Goal: Transaction & Acquisition: Download file/media

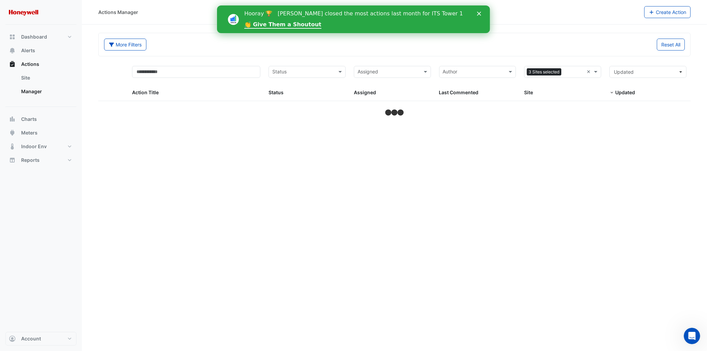
select select "***"
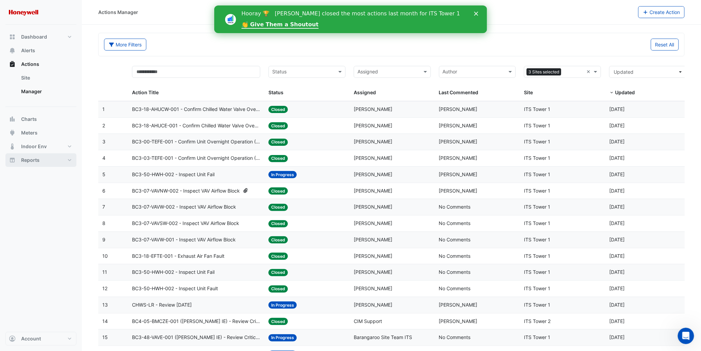
click at [37, 158] on span "Reports" at bounding box center [30, 160] width 18 height 7
select select "***"
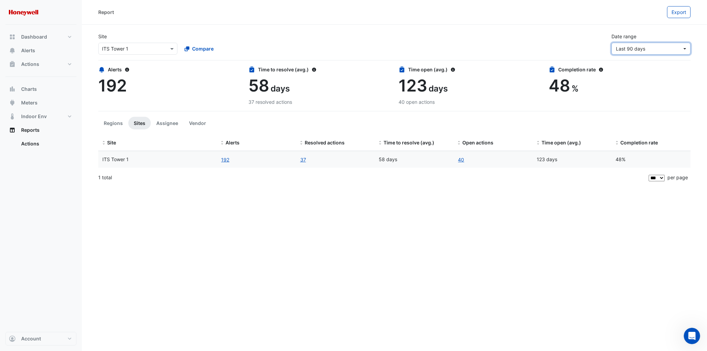
click at [675, 50] on span "Last 90 days" at bounding box center [649, 48] width 66 height 7
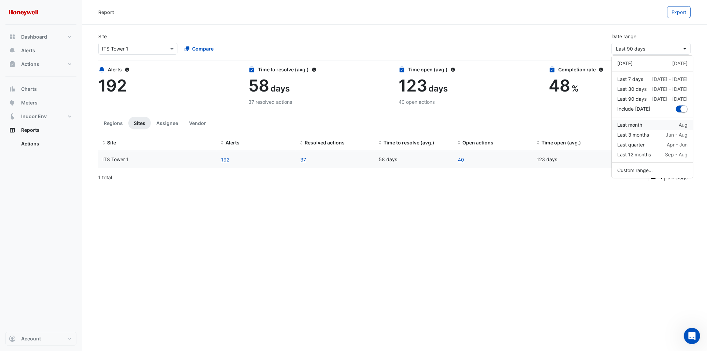
click at [647, 127] on div "Last month Aug" at bounding box center [652, 124] width 70 height 7
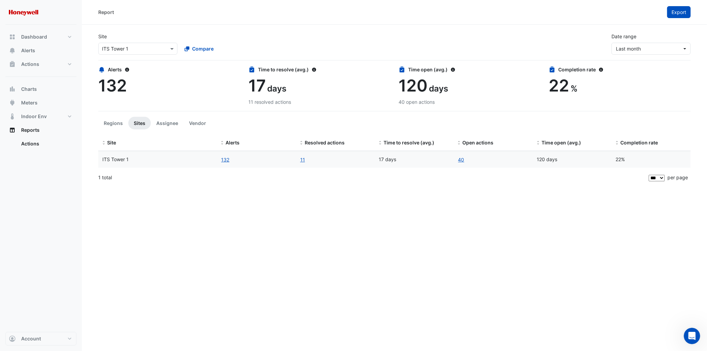
click at [681, 14] on span "Export" at bounding box center [678, 12] width 15 height 6
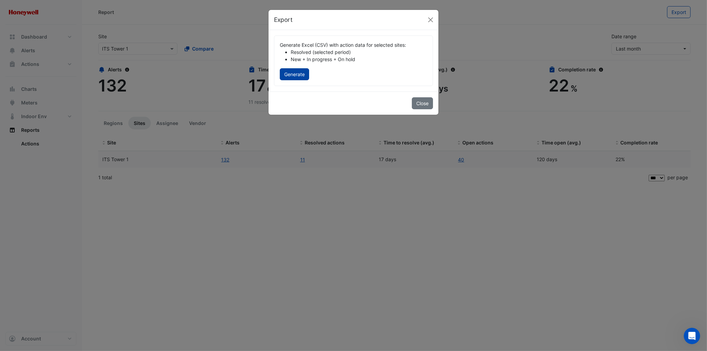
click at [293, 73] on button "Generate" at bounding box center [294, 74] width 29 height 12
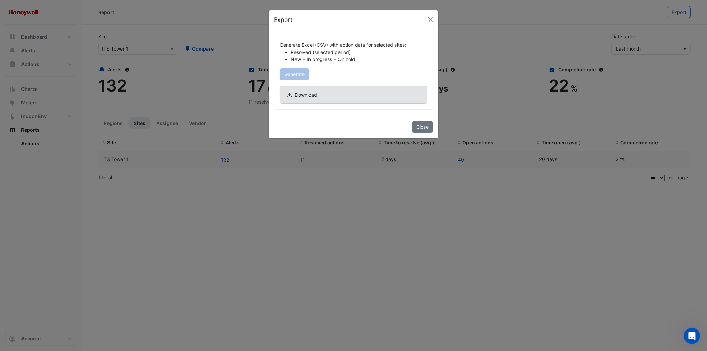
click at [306, 93] on span "Download" at bounding box center [306, 94] width 22 height 7
click at [466, 96] on ngb-modal-window "Export Generate Excel (CSV) with action data for selected sites: Resolved (sele…" at bounding box center [353, 175] width 707 height 351
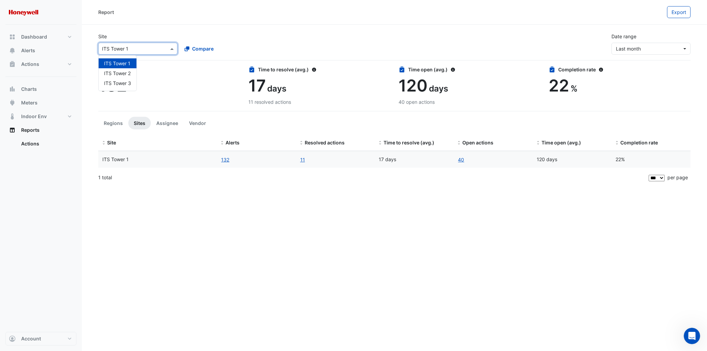
click at [176, 49] on div "Select a Site × ITS Tower 1" at bounding box center [137, 49] width 79 height 12
click at [123, 72] on span "ITS Tower 2" at bounding box center [117, 73] width 27 height 6
click at [682, 13] on span "Export" at bounding box center [678, 12] width 15 height 6
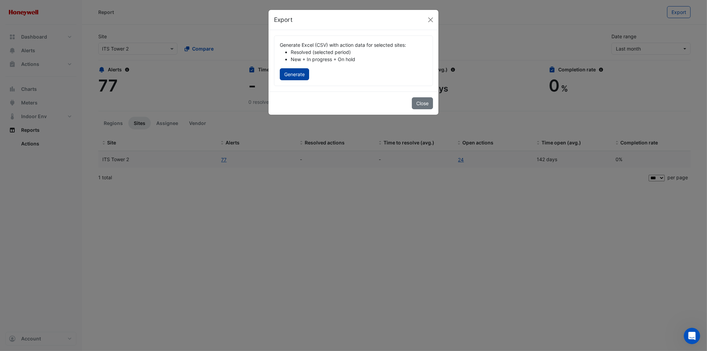
click at [298, 76] on button "Generate" at bounding box center [294, 74] width 29 height 12
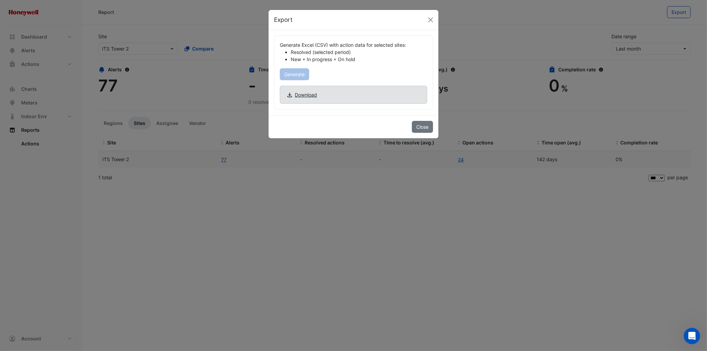
click at [307, 98] on span "Download" at bounding box center [306, 94] width 22 height 7
click at [309, 93] on span "Download" at bounding box center [306, 94] width 22 height 7
click at [426, 128] on button "Close" at bounding box center [422, 127] width 21 height 12
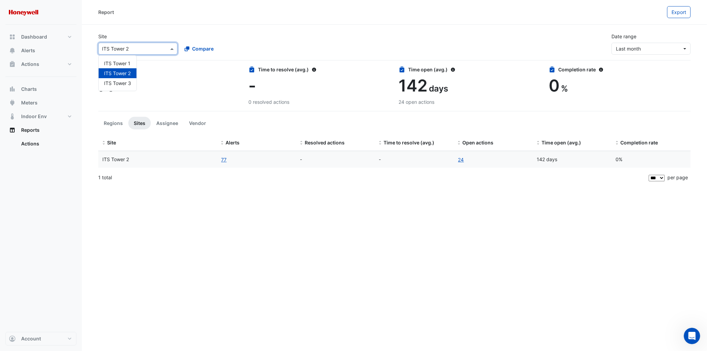
click at [172, 46] on span at bounding box center [173, 48] width 9 height 7
click at [123, 84] on span "ITS Tower 3" at bounding box center [117, 83] width 27 height 6
click at [681, 14] on span "Export" at bounding box center [678, 12] width 15 height 6
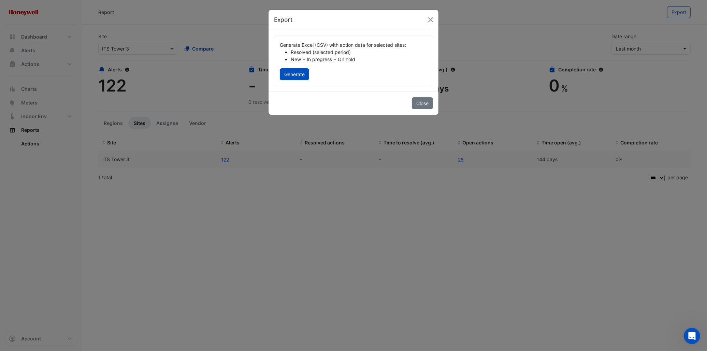
click at [312, 75] on div "Generate Excel (CSV) with action data for selected sites: Resolved (selected pe…" at bounding box center [353, 61] width 158 height 50
click at [303, 76] on button "Generate" at bounding box center [294, 74] width 29 height 12
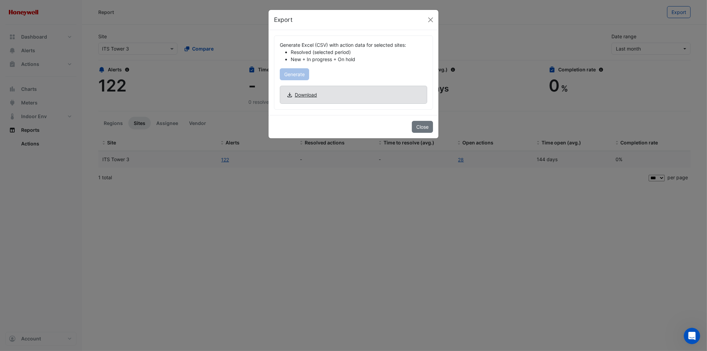
click at [298, 93] on span "Download" at bounding box center [306, 94] width 22 height 7
click at [420, 129] on button "Close" at bounding box center [422, 127] width 21 height 12
